Goal: Check status: Check status

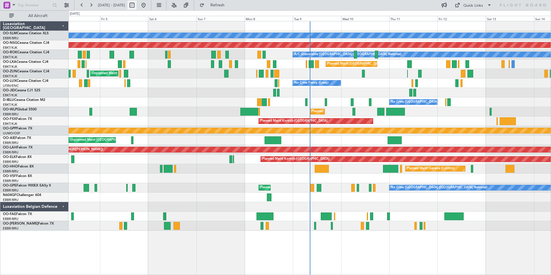
click at [137, 4] on button at bounding box center [131, 5] width 9 height 9
select select "9"
select select "2025"
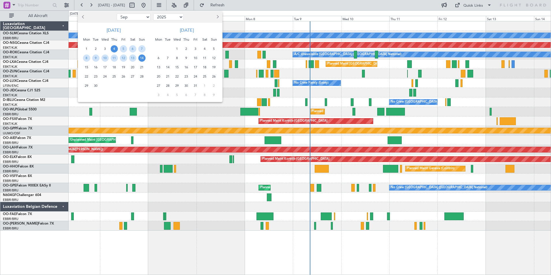
click at [144, 17] on select "Jan Feb Mar Apr May Jun [DATE] Aug Sep Oct Nov Dec" at bounding box center [134, 17] width 34 height 7
select select "10"
click at [117, 14] on select "Jan Feb Mar Apr May Jun [DATE] Aug Sep Oct Nov Dec" at bounding box center [134, 17] width 34 height 7
click at [125, 67] on span "17" at bounding box center [123, 67] width 7 height 7
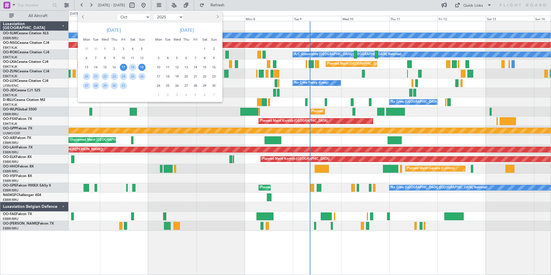
click at [142, 68] on span "19" at bounding box center [141, 67] width 7 height 7
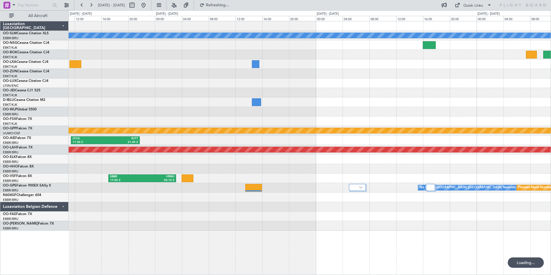
click at [221, 193] on div "A/C Unavailable [GEOGRAPHIC_DATA] Grounded [GEOGRAPHIC_DATA] LTCG 11:30 Z RJTT …" at bounding box center [310, 125] width 482 height 209
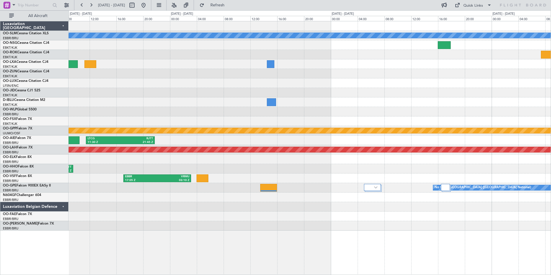
click at [401, 139] on div "A/C Unavailable [GEOGRAPHIC_DATA] Planned Maint [GEOGRAPHIC_DATA] ([GEOGRAPHIC_…" at bounding box center [310, 125] width 482 height 209
click at [148, 8] on button at bounding box center [143, 5] width 9 height 9
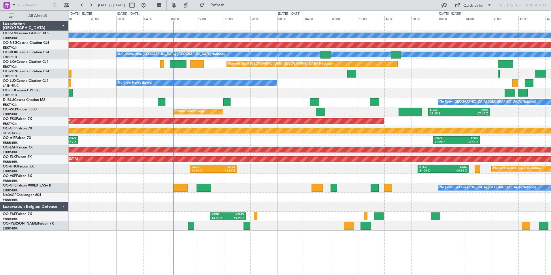
click at [282, 109] on div "A/C Unavailable [GEOGRAPHIC_DATA] Planned Maint [GEOGRAPHIC_DATA] ([GEOGRAPHIC_…" at bounding box center [310, 125] width 482 height 209
